Goal: Obtain resource: Download file/media

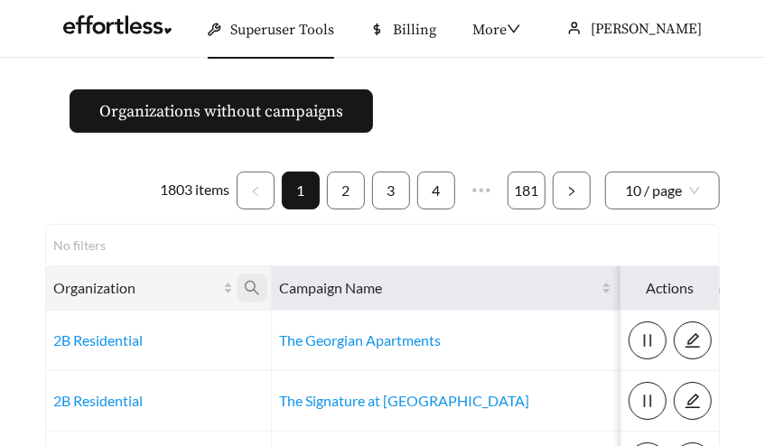
click at [242, 288] on span at bounding box center [252, 288] width 31 height 29
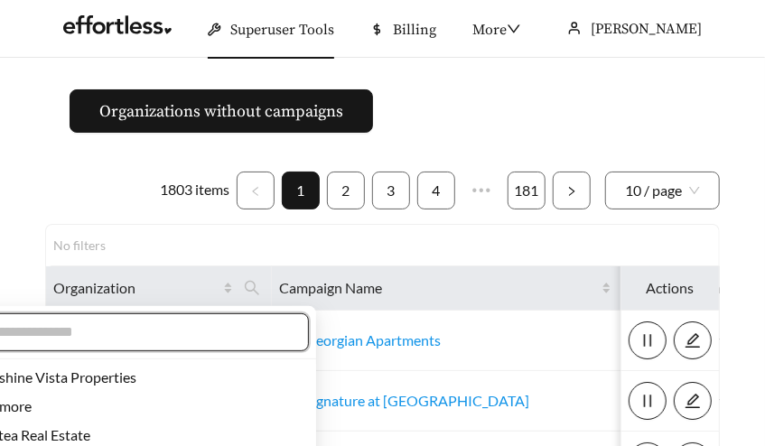
click at [139, 336] on input "text" at bounding box center [134, 332] width 310 height 22
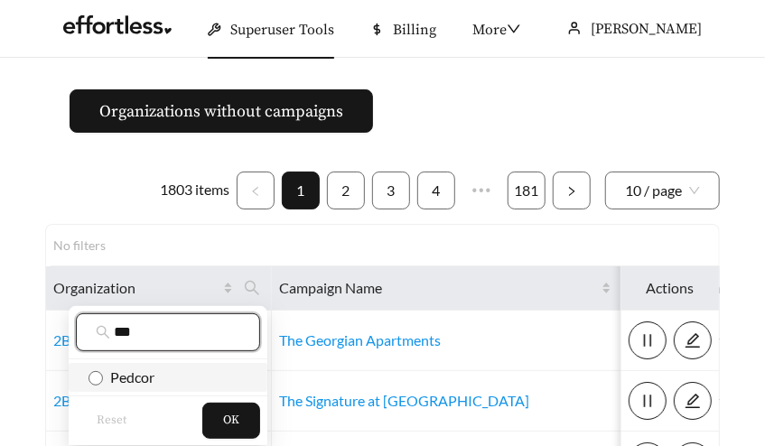
type input "***"
click at [108, 389] on li "Pedcor" at bounding box center [168, 377] width 199 height 29
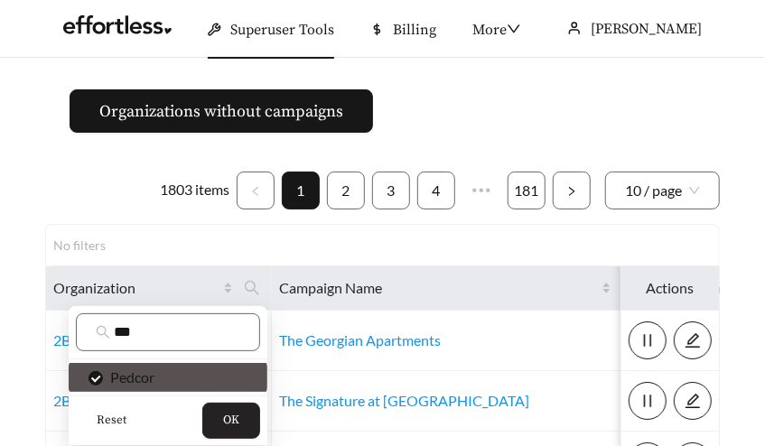
click at [242, 429] on button "OK" at bounding box center [231, 421] width 58 height 36
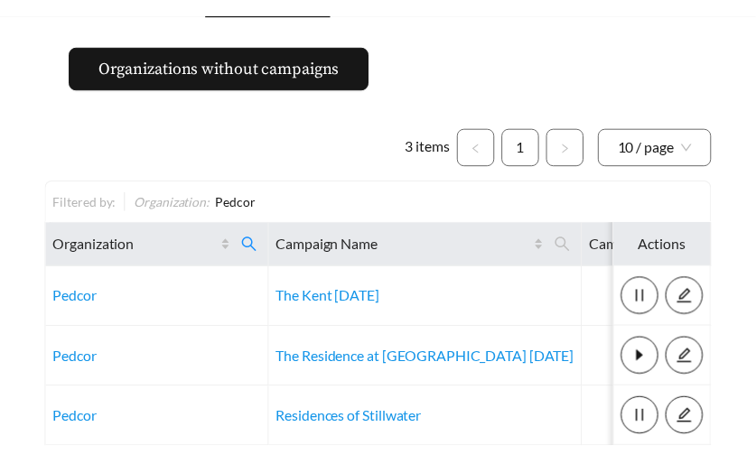
scroll to position [65, 0]
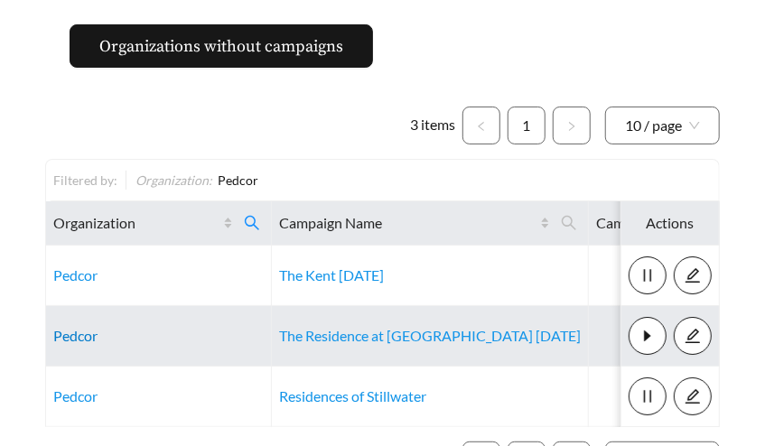
click at [65, 328] on link "Pedcor" at bounding box center [75, 335] width 44 height 17
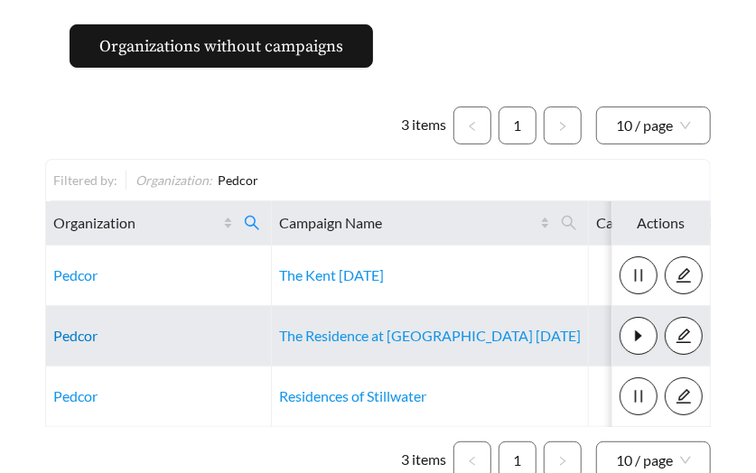
click at [70, 333] on link "Pedcor" at bounding box center [75, 335] width 44 height 17
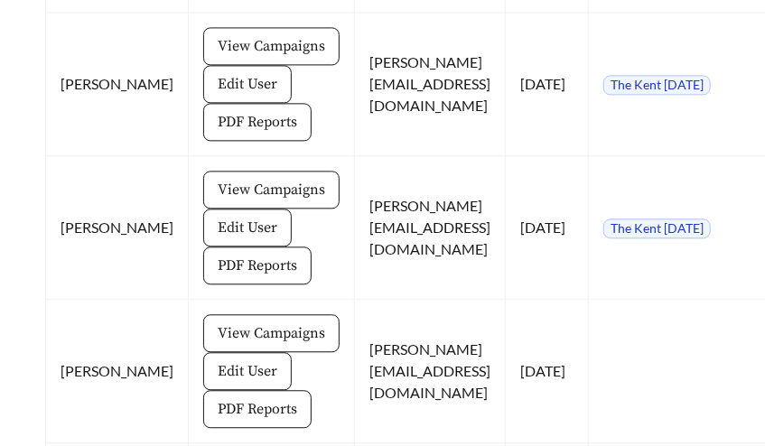
scroll to position [1559, 0]
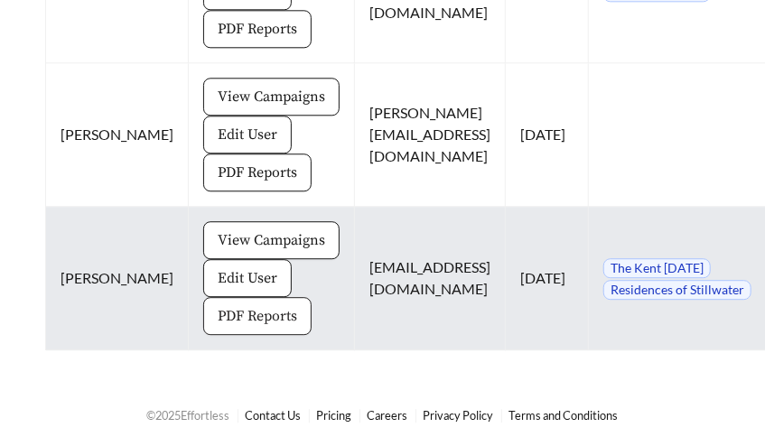
click at [223, 308] on span "PDF Reports" at bounding box center [257, 316] width 79 height 22
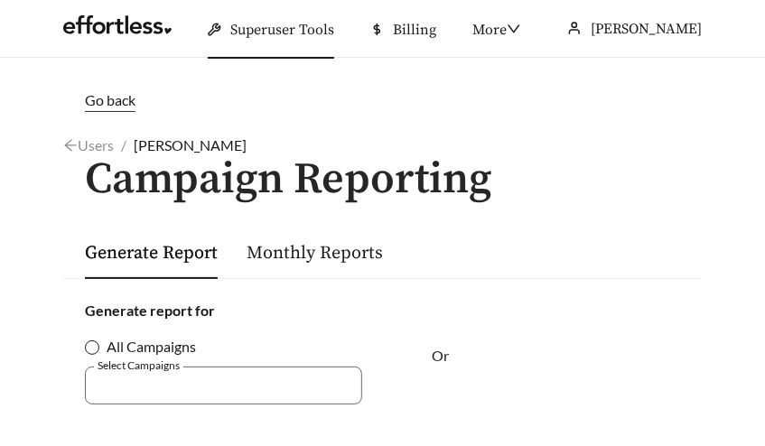
click at [100, 349] on span "All Campaigns" at bounding box center [151, 347] width 104 height 22
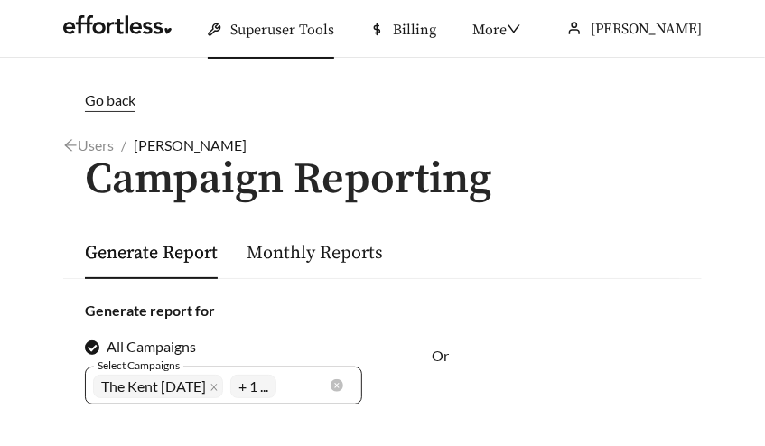
click at [284, 387] on div "+ 1 ..." at bounding box center [256, 385] width 53 height 31
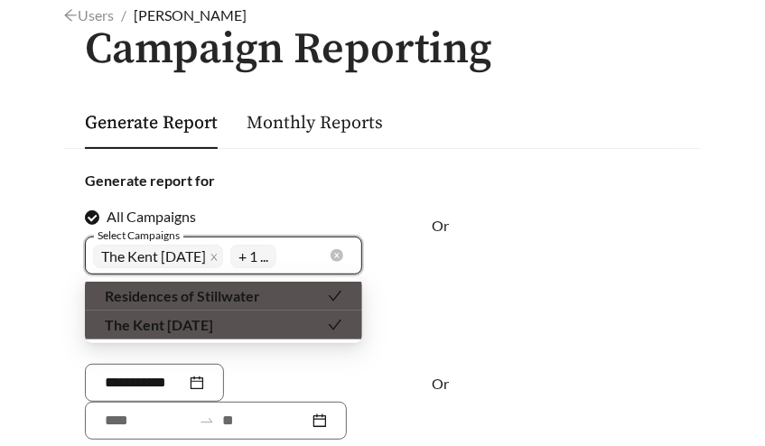
scroll to position [131, 0]
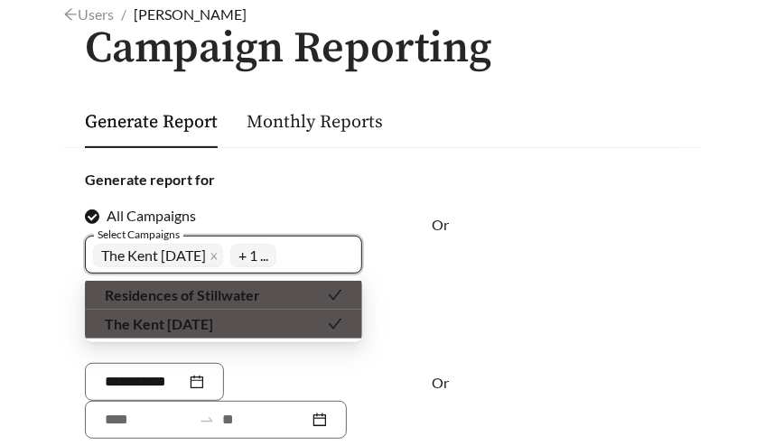
click at [313, 387] on div "Or" at bounding box center [293, 401] width 416 height 76
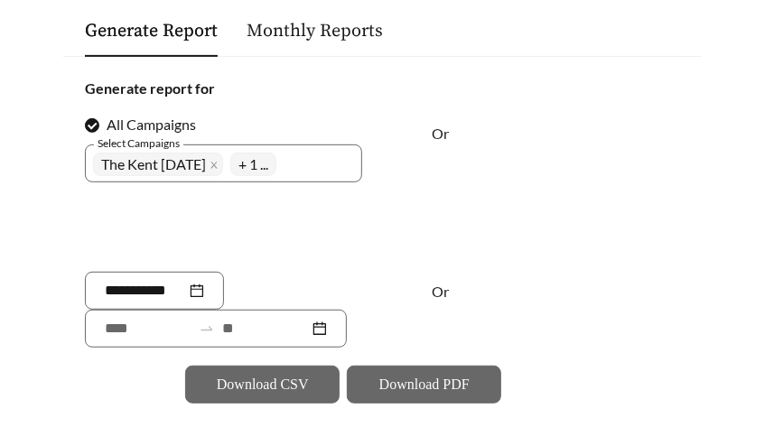
scroll to position [227, 0]
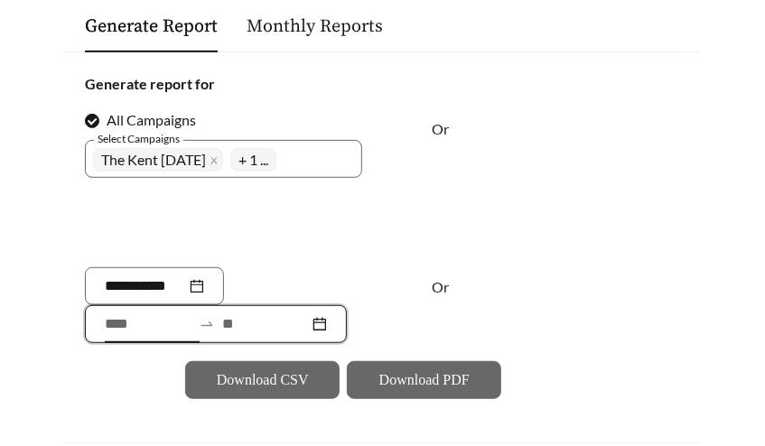
click at [132, 325] on input at bounding box center [148, 324] width 87 height 22
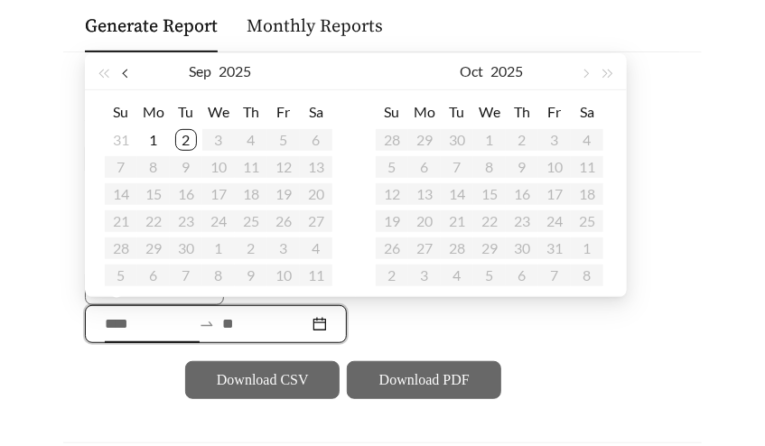
click at [127, 78] on button "button" at bounding box center [127, 71] width 23 height 36
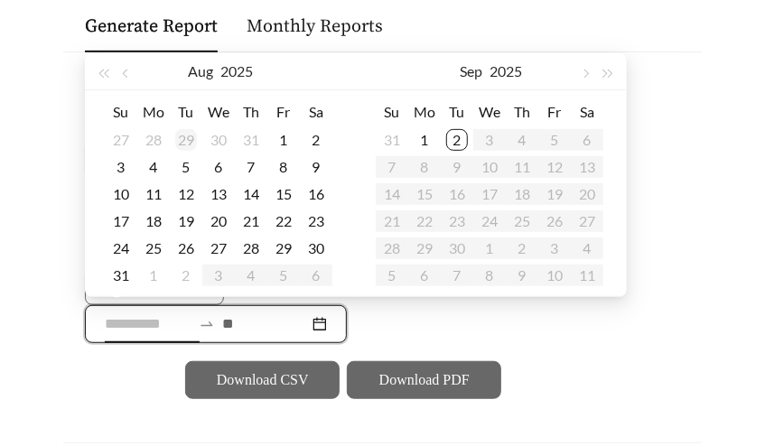
type input "**********"
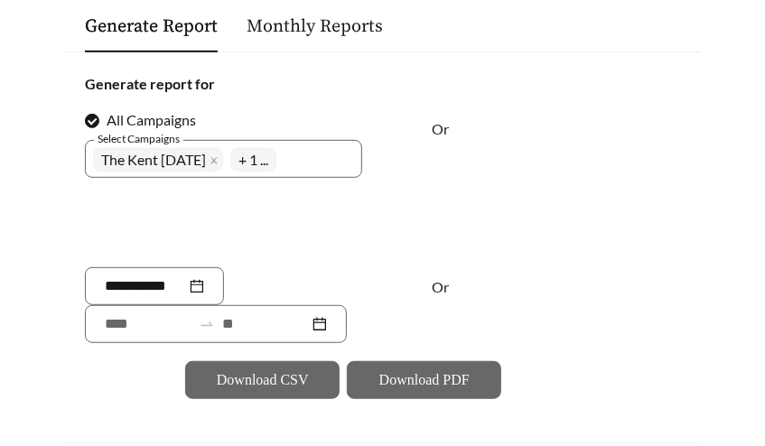
click at [48, 297] on div "Go back Users / Kyle Rogers / Campaign Reporting Generate Report Monthly Report…" at bounding box center [382, 175] width 674 height 624
click at [127, 283] on input at bounding box center [145, 286] width 81 height 22
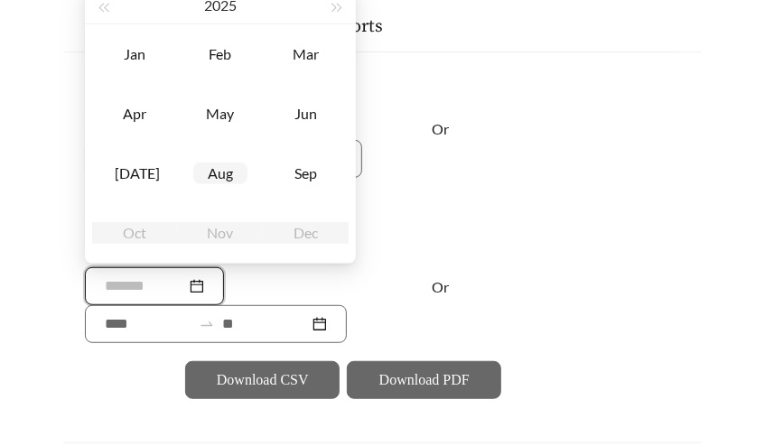
click at [231, 168] on div "Aug" at bounding box center [220, 174] width 54 height 22
type input "*******"
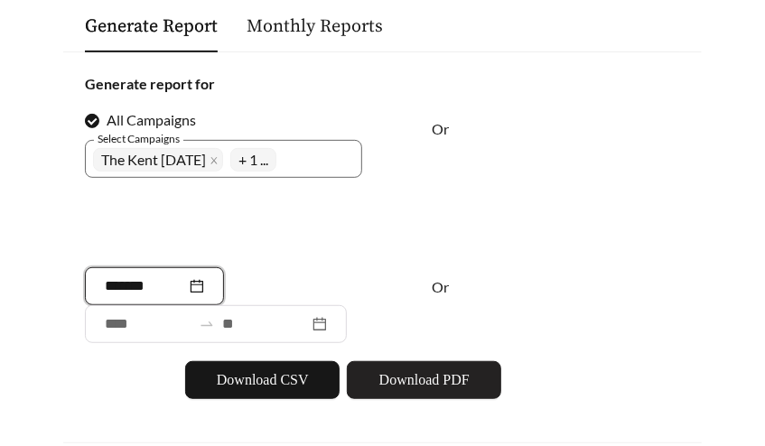
click at [424, 386] on span "Download PDF" at bounding box center [424, 380] width 90 height 22
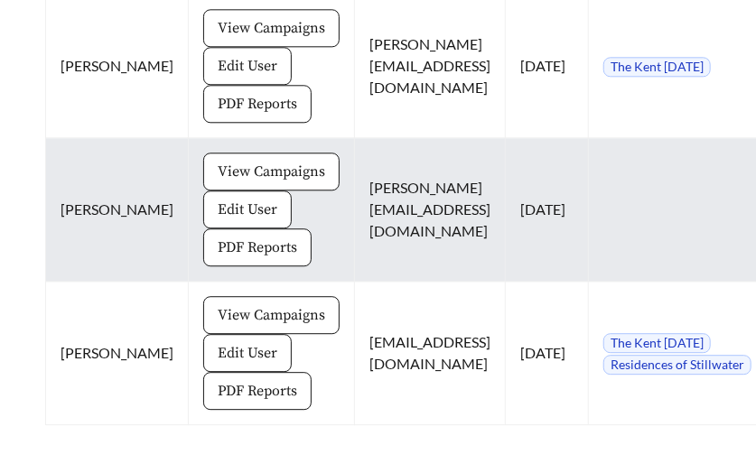
scroll to position [1532, 0]
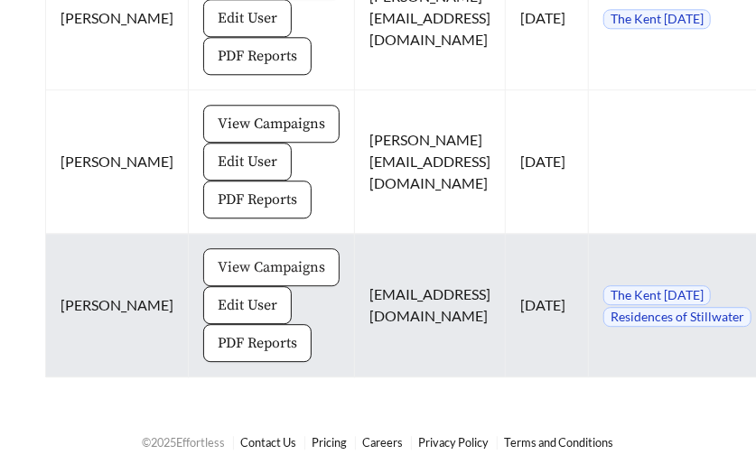
click at [272, 261] on span "View Campaigns" at bounding box center [271, 267] width 107 height 22
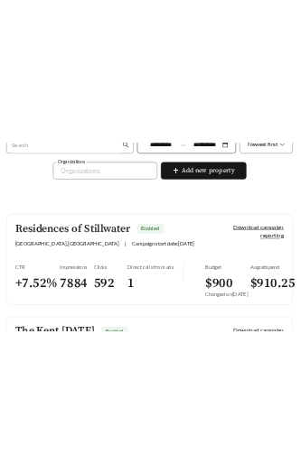
scroll to position [446, 3]
